Goal: Task Accomplishment & Management: Complete application form

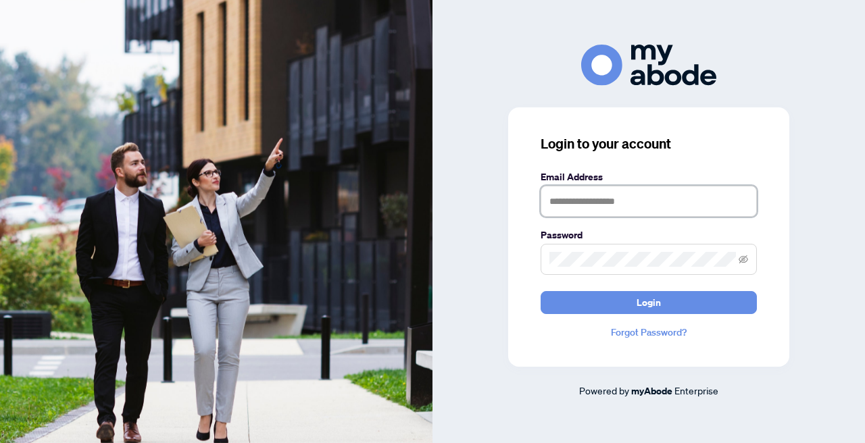
type input "**********"
click at [649, 302] on button "Login" at bounding box center [649, 302] width 216 height 23
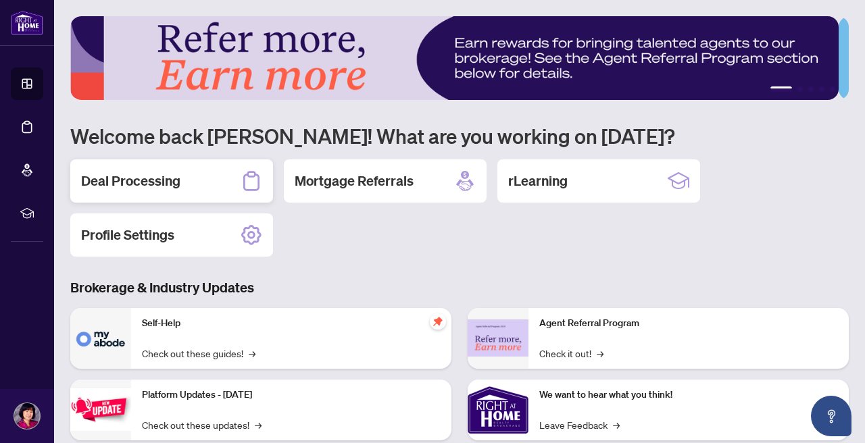
click at [174, 177] on h2 "Deal Processing" at bounding box center [130, 181] width 99 height 19
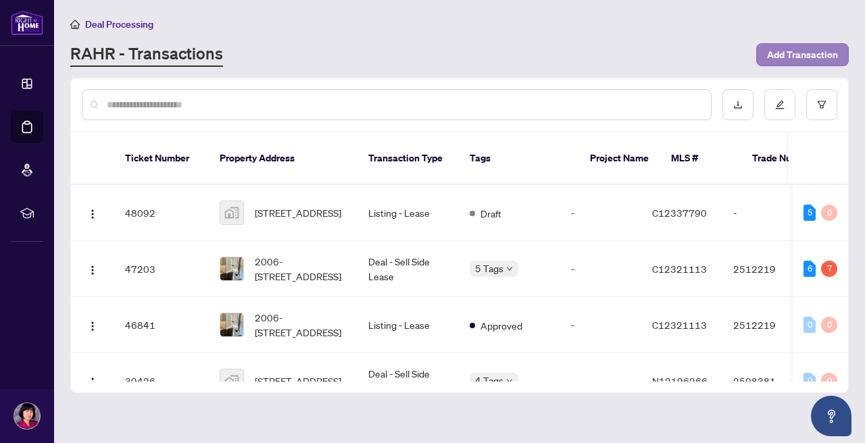
click at [791, 57] on span "Add Transaction" at bounding box center [802, 55] width 71 height 22
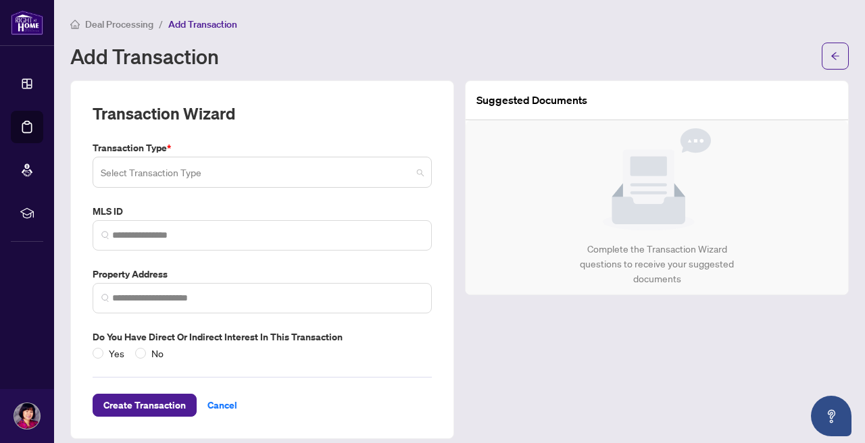
click at [414, 174] on span at bounding box center [262, 172] width 323 height 26
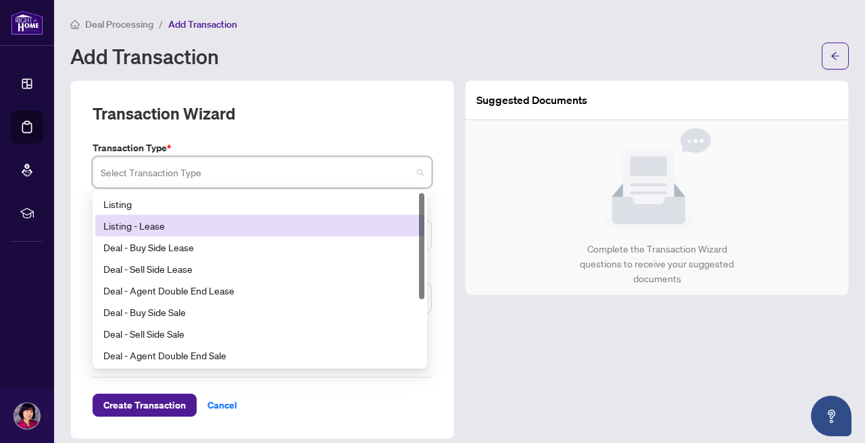
click at [149, 228] on div "Listing - Lease" at bounding box center [259, 225] width 313 height 15
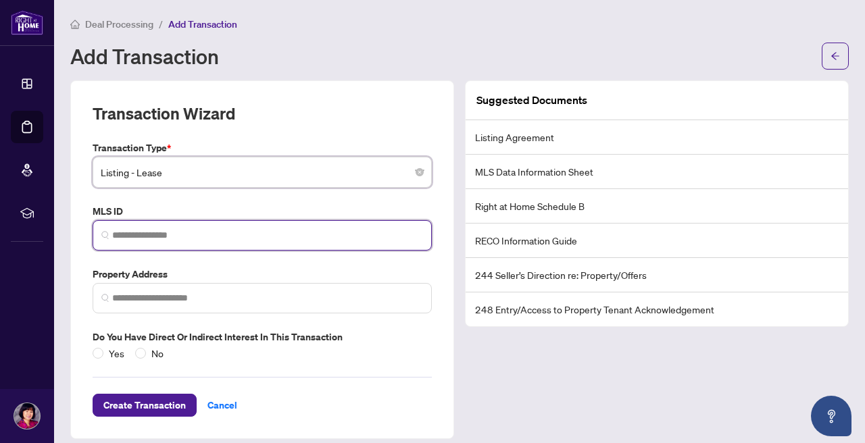
click at [380, 229] on input "search" at bounding box center [267, 235] width 311 height 14
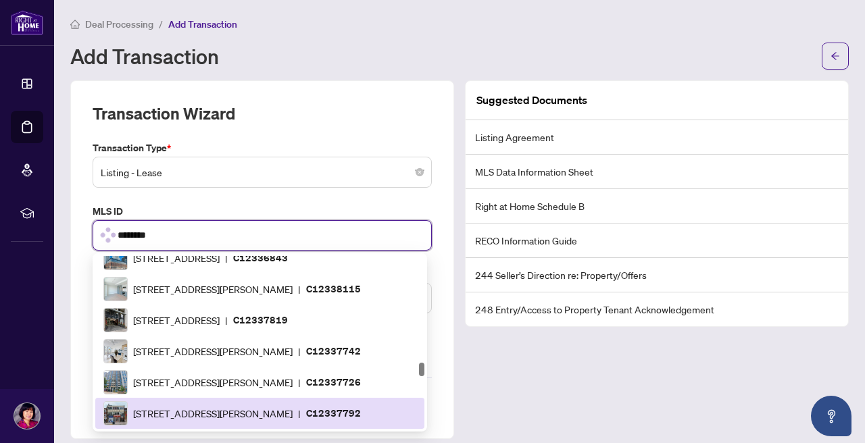
type input "*********"
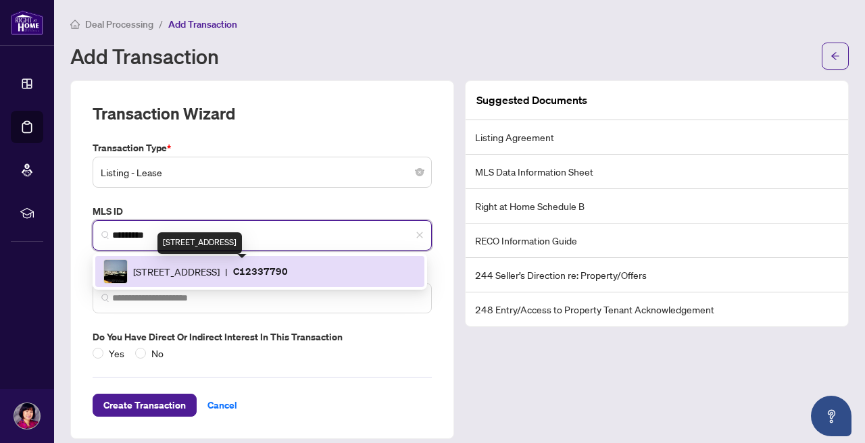
click at [220, 267] on span "30 Inn on the Park Dr, Toronto, Ontario M3C 0P7, Canada" at bounding box center [176, 271] width 86 height 15
type input "**********"
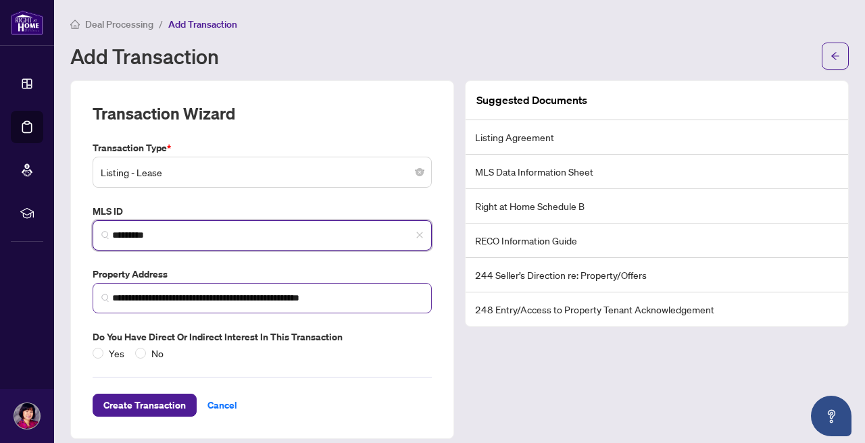
click at [105, 296] on img at bounding box center [105, 298] width 8 height 8
type input "*********"
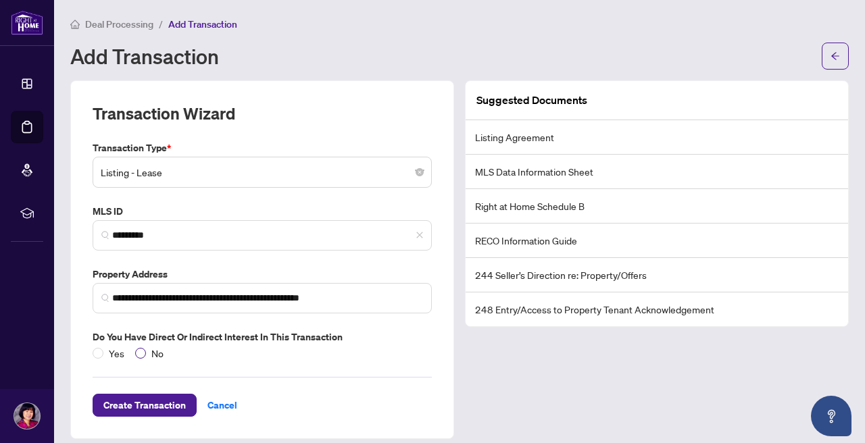
click at [139, 353] on span at bounding box center [140, 353] width 11 height 11
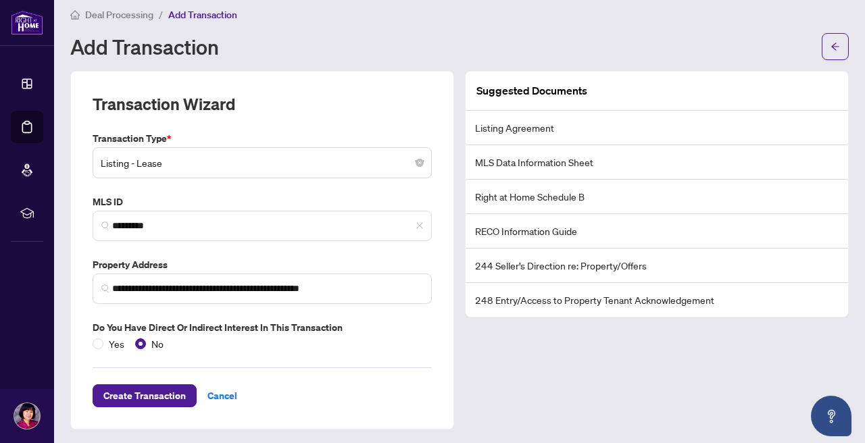
scroll to position [9, 0]
click at [176, 393] on span "Create Transaction" at bounding box center [144, 397] width 82 height 22
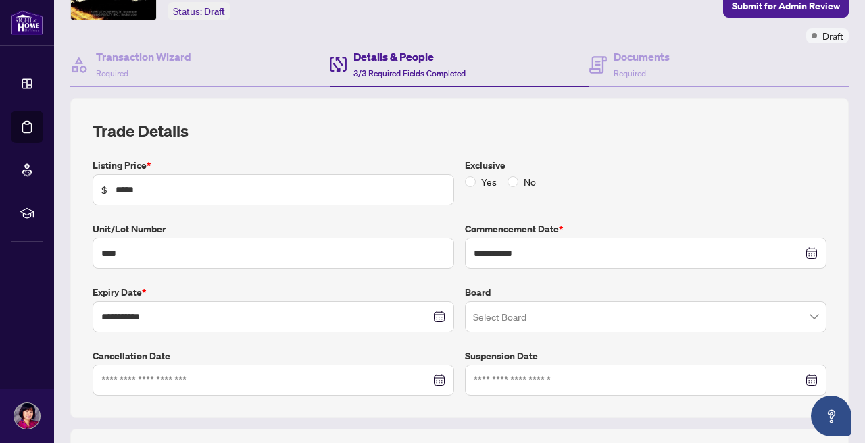
scroll to position [84, 0]
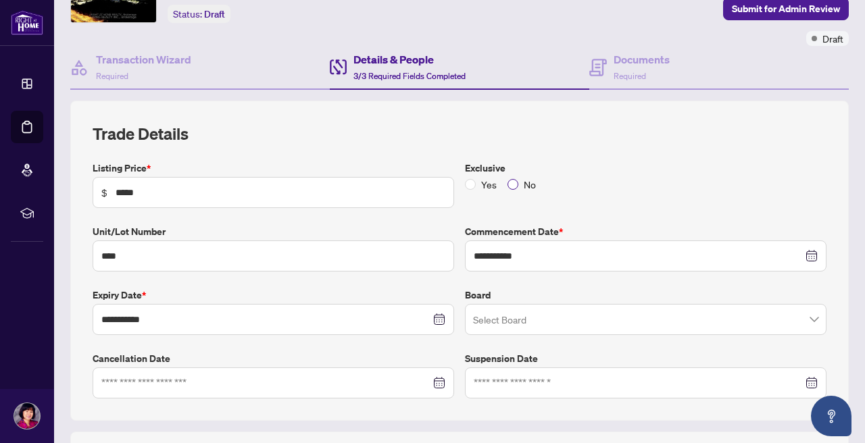
click at [518, 182] on span "No" at bounding box center [529, 184] width 23 height 15
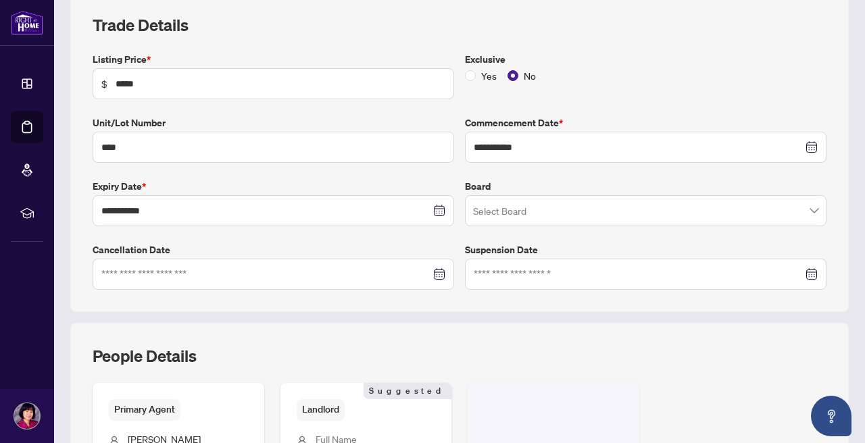
scroll to position [193, 0]
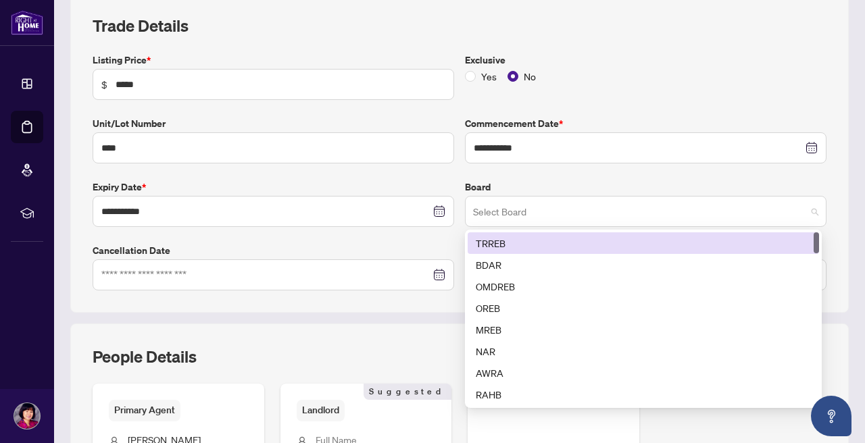
click at [805, 212] on span at bounding box center [645, 212] width 345 height 26
click at [795, 241] on div "TRREB" at bounding box center [643, 243] width 335 height 15
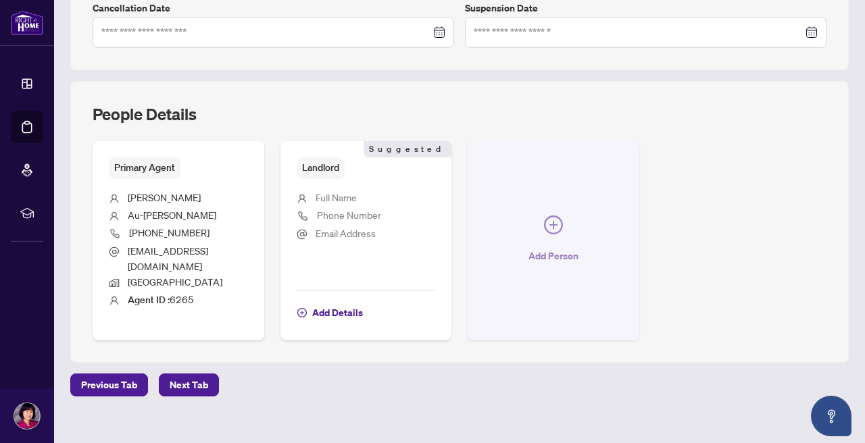
scroll to position [434, 0]
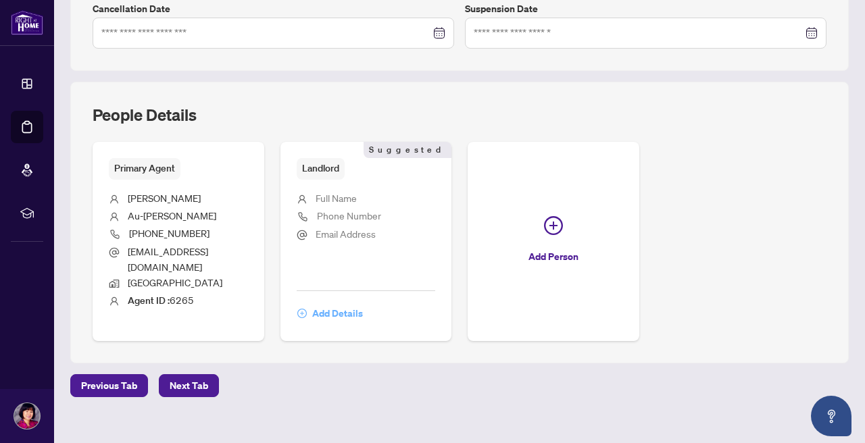
click at [363, 303] on span "Add Details" at bounding box center [337, 314] width 51 height 22
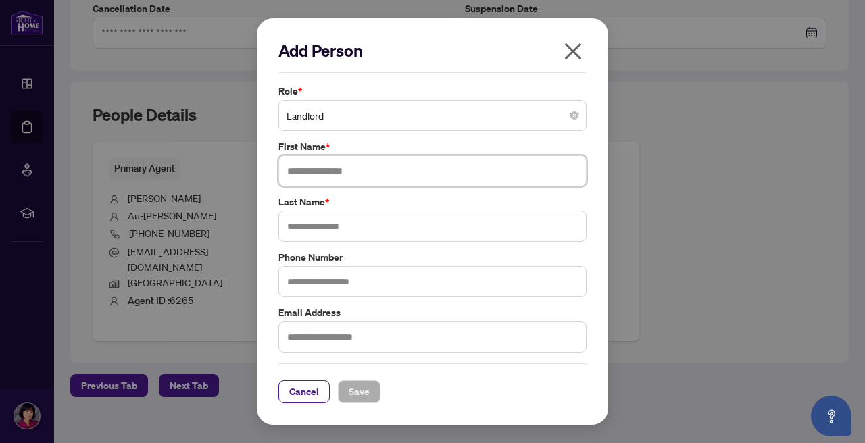
click at [434, 176] on input "text" at bounding box center [432, 170] width 308 height 31
type input "******"
click at [355, 232] on input "text" at bounding box center [432, 226] width 308 height 31
type input "****"
click at [338, 282] on input "text" at bounding box center [432, 281] width 308 height 31
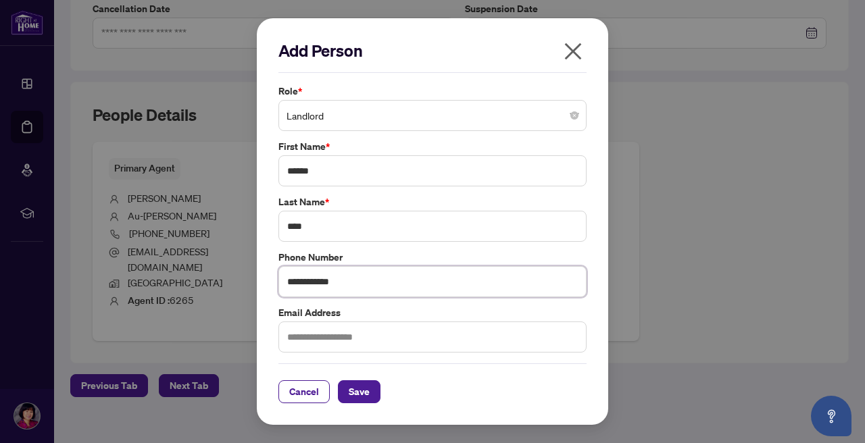
type input "**********"
click at [312, 335] on input "text" at bounding box center [432, 337] width 308 height 31
type input "**********"
click at [366, 394] on span "Save" at bounding box center [359, 392] width 21 height 22
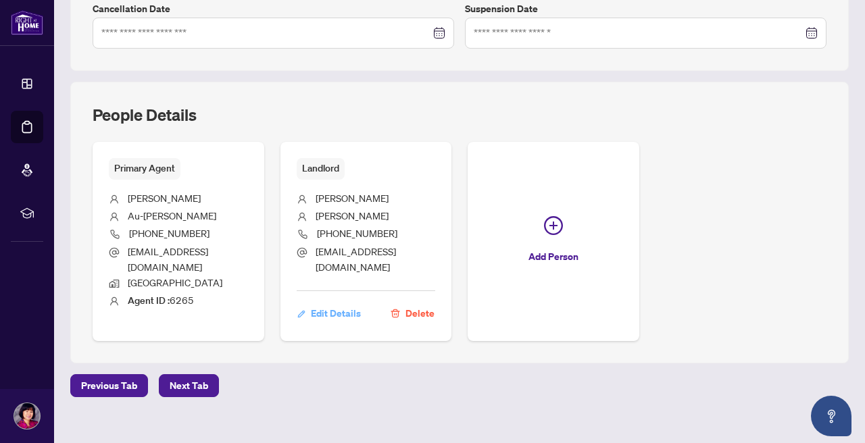
click at [361, 303] on span "Edit Details" at bounding box center [336, 314] width 50 height 22
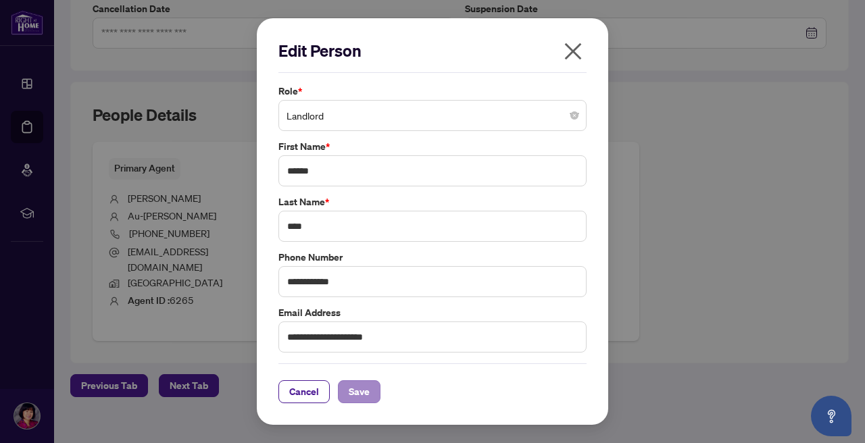
click at [367, 389] on span "Save" at bounding box center [359, 392] width 21 height 22
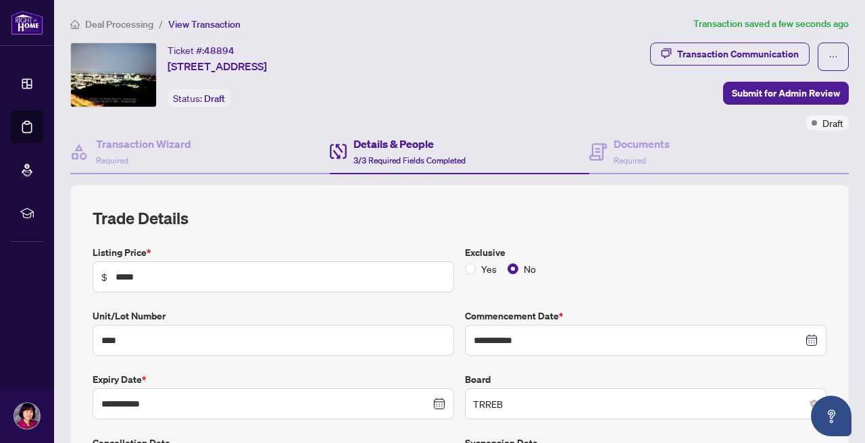
scroll to position [0, 0]
drag, startPoint x: 378, startPoint y: 275, endPoint x: 636, endPoint y: 152, distance: 285.9
click at [636, 152] on div "Documents Required" at bounding box center [642, 152] width 56 height 32
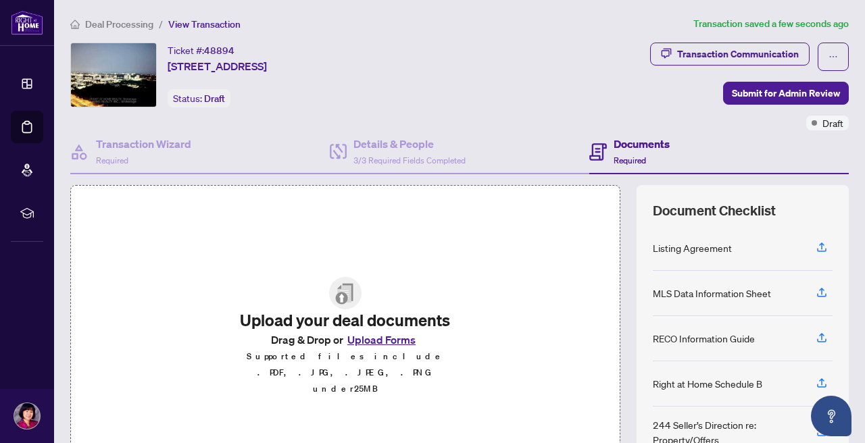
scroll to position [4, 0]
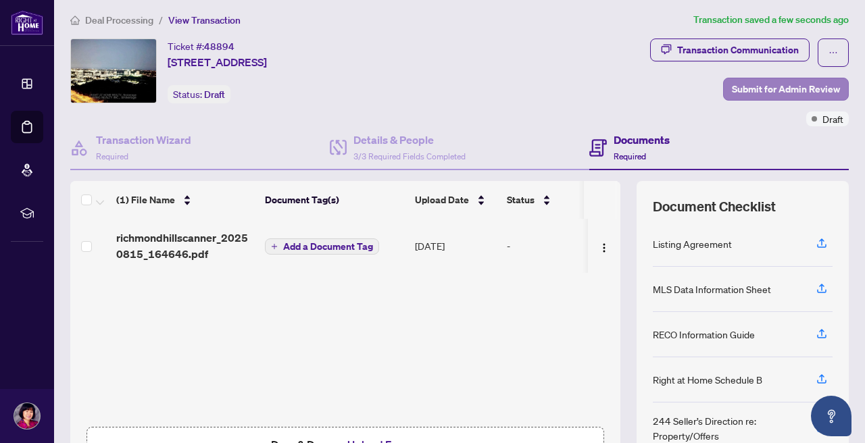
click at [812, 90] on span "Submit for Admin Review" at bounding box center [786, 89] width 108 height 22
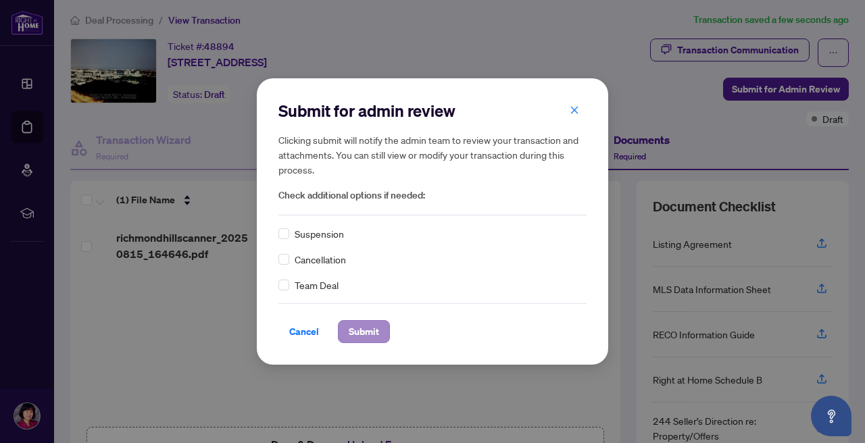
click at [383, 335] on button "Submit" at bounding box center [364, 331] width 52 height 23
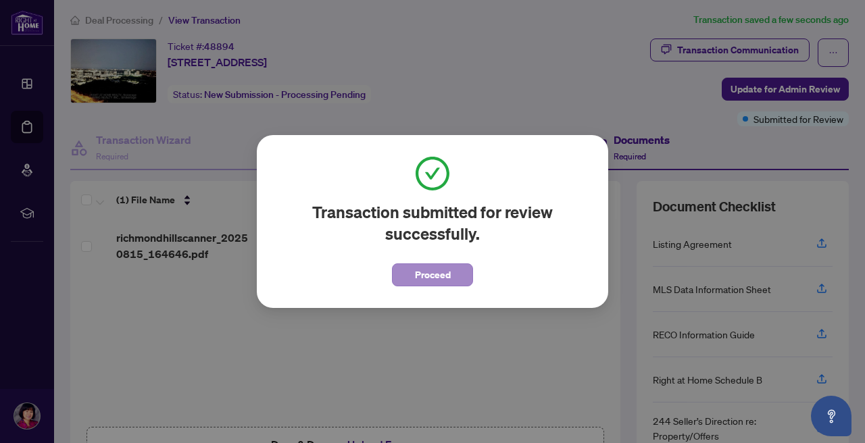
click at [434, 276] on span "Proceed" at bounding box center [433, 275] width 36 height 22
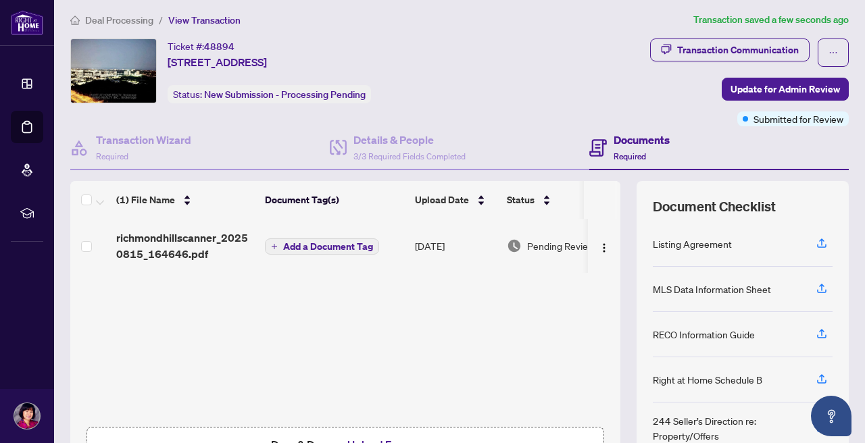
scroll to position [0, 0]
